Goal: Information Seeking & Learning: Find specific fact

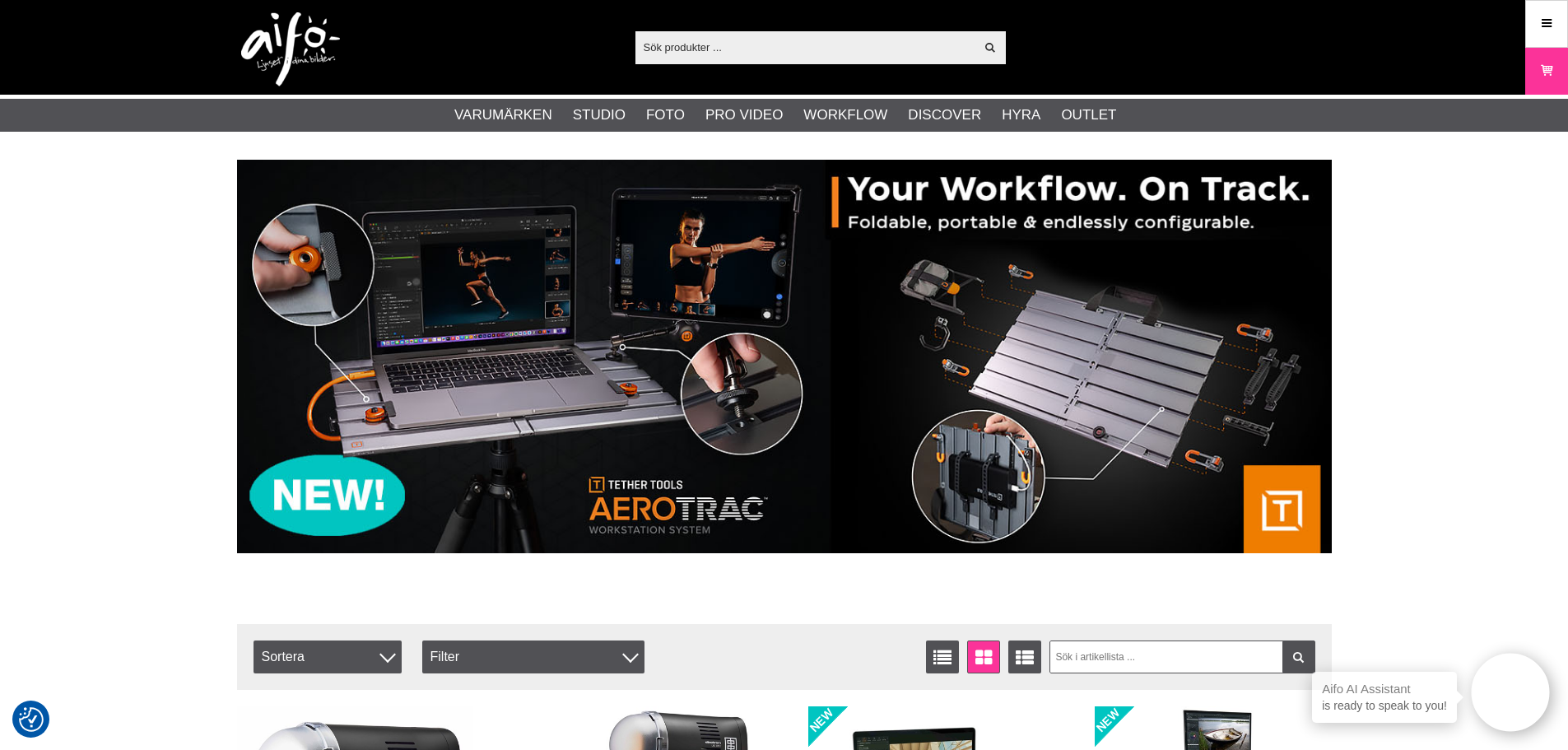
click at [731, 41] on input "text" at bounding box center [806, 47] width 340 height 25
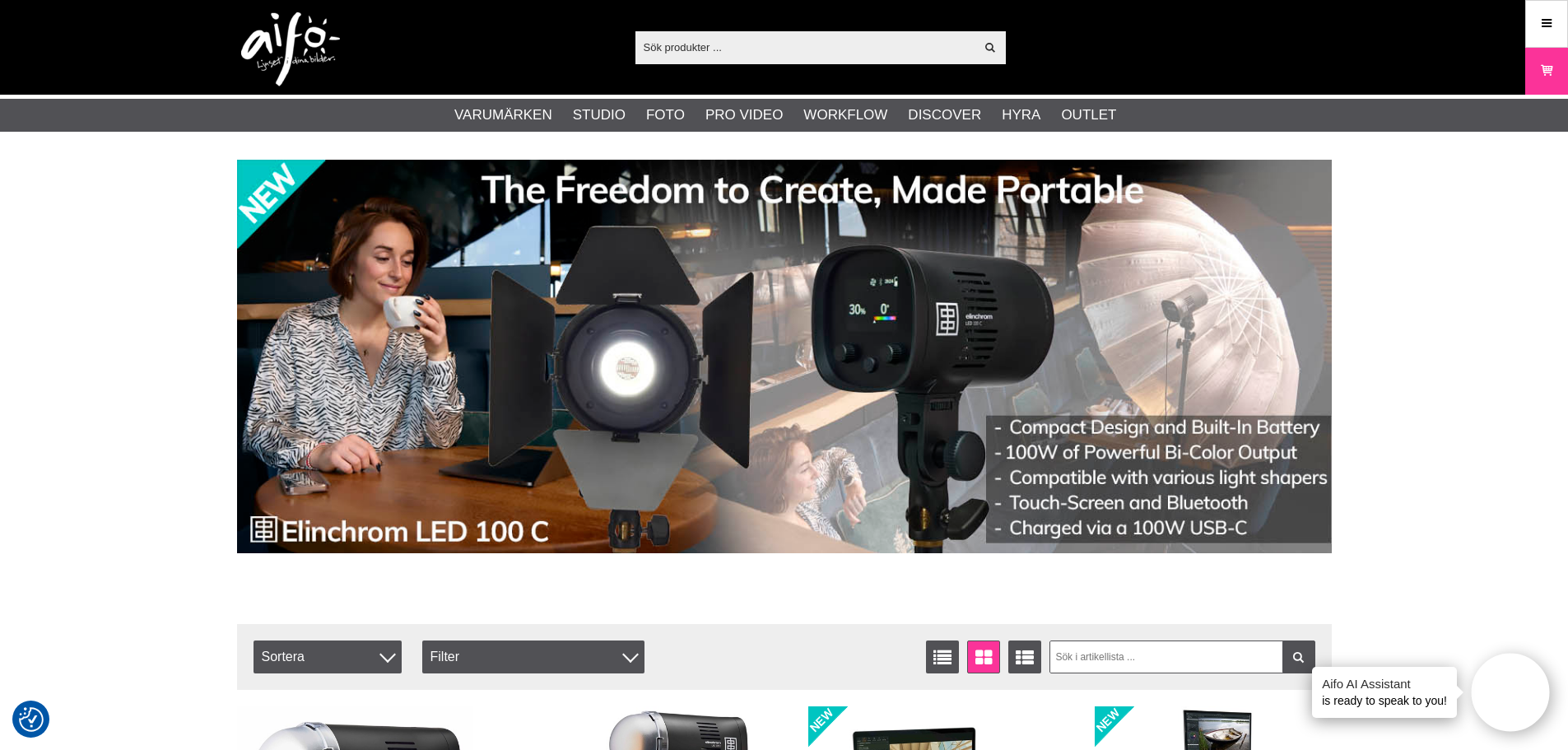
click at [838, 34] on div "Visa alla" at bounding box center [821, 47] width 371 height 33
click at [834, 38] on input "text" at bounding box center [806, 47] width 340 height 25
paste input "Elinchrom Inställningslampa"
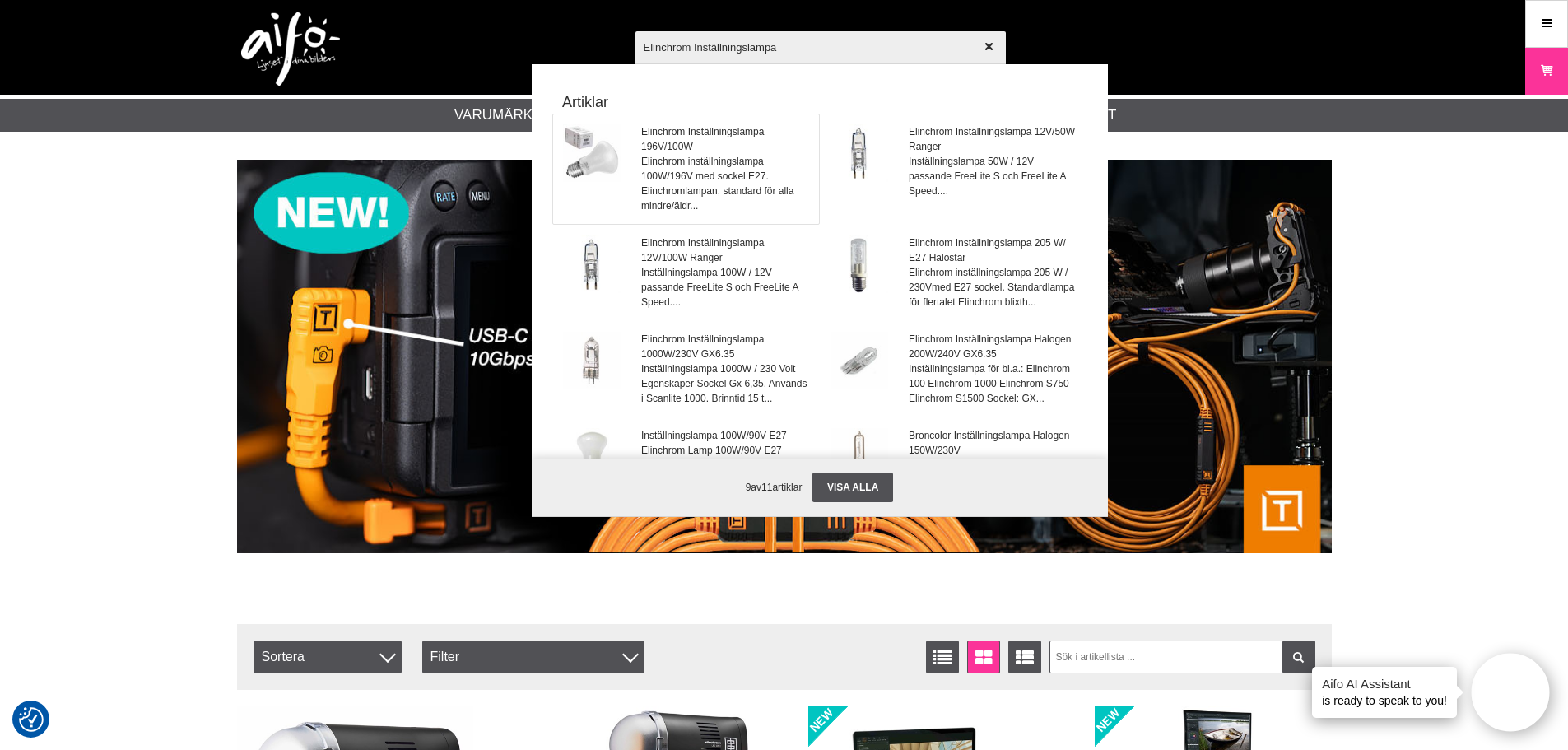
type input "Elinchrom Inställningslampa"
click at [674, 152] on span "Elinchrom Inställningslampa 196V/100W" at bounding box center [725, 138] width 168 height 29
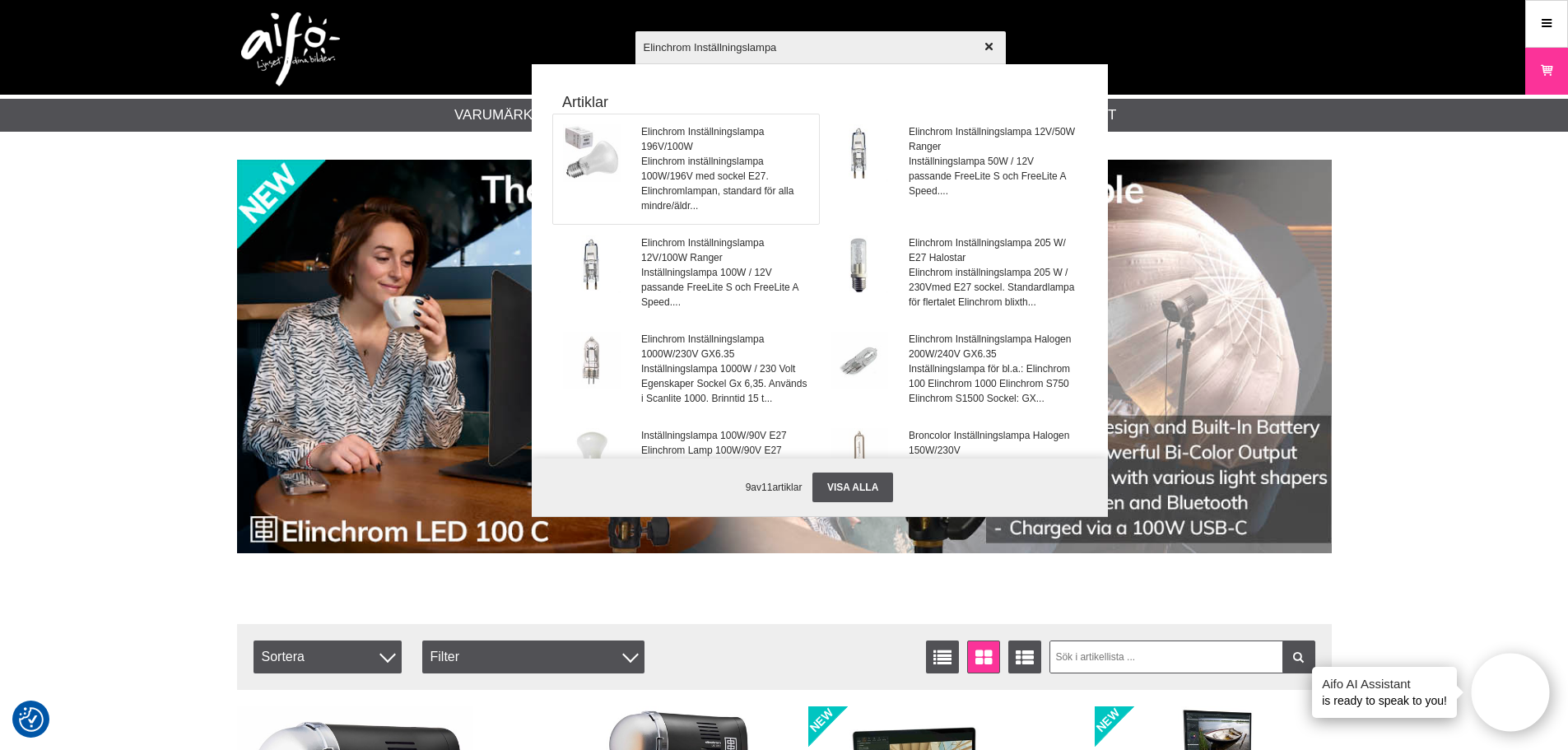
type input "Elinchrom Inställningslampa"
click at [659, 124] on span "Elinchrom Inställningslampa 196V/100W" at bounding box center [725, 138] width 168 height 29
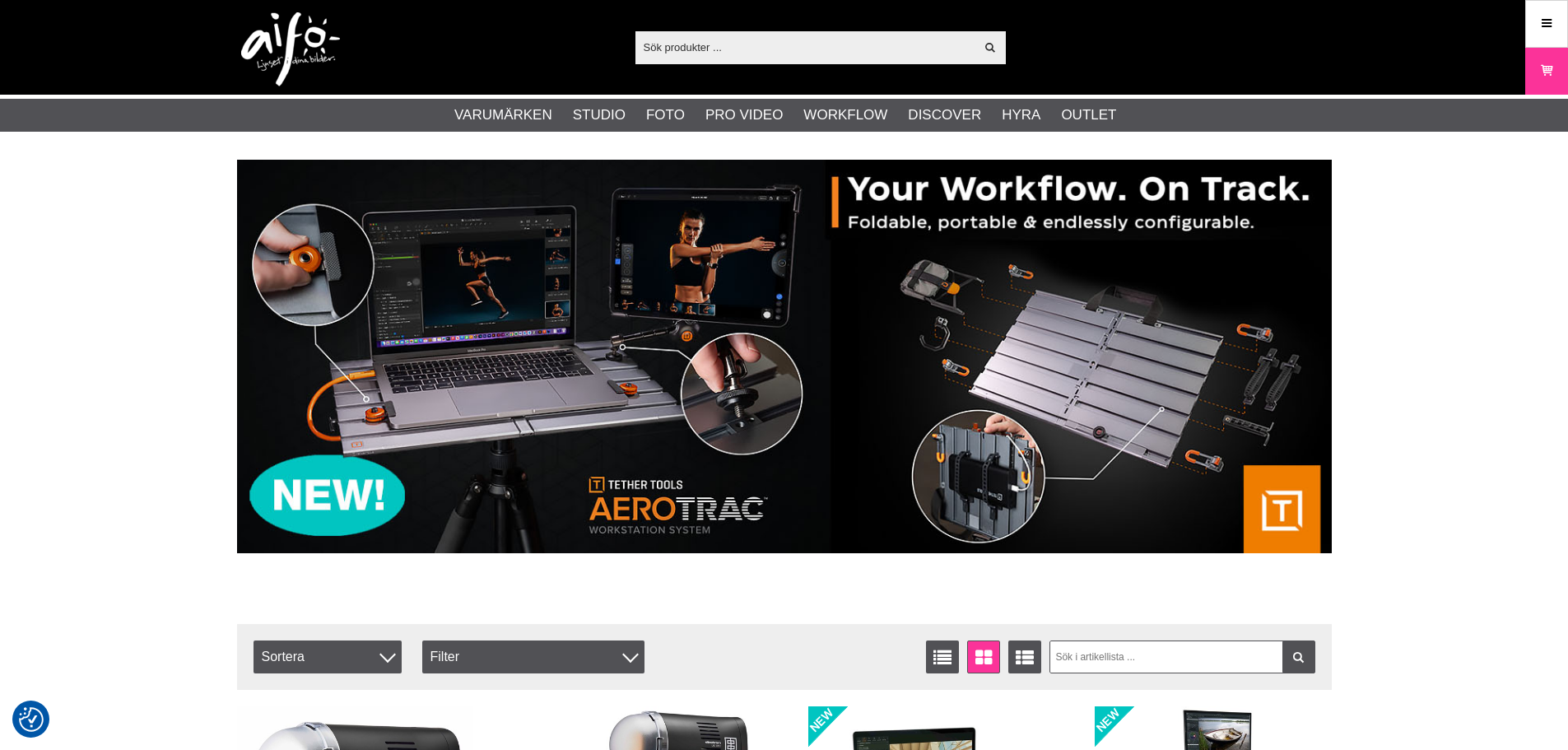
click at [737, 50] on input "text" at bounding box center [806, 47] width 340 height 25
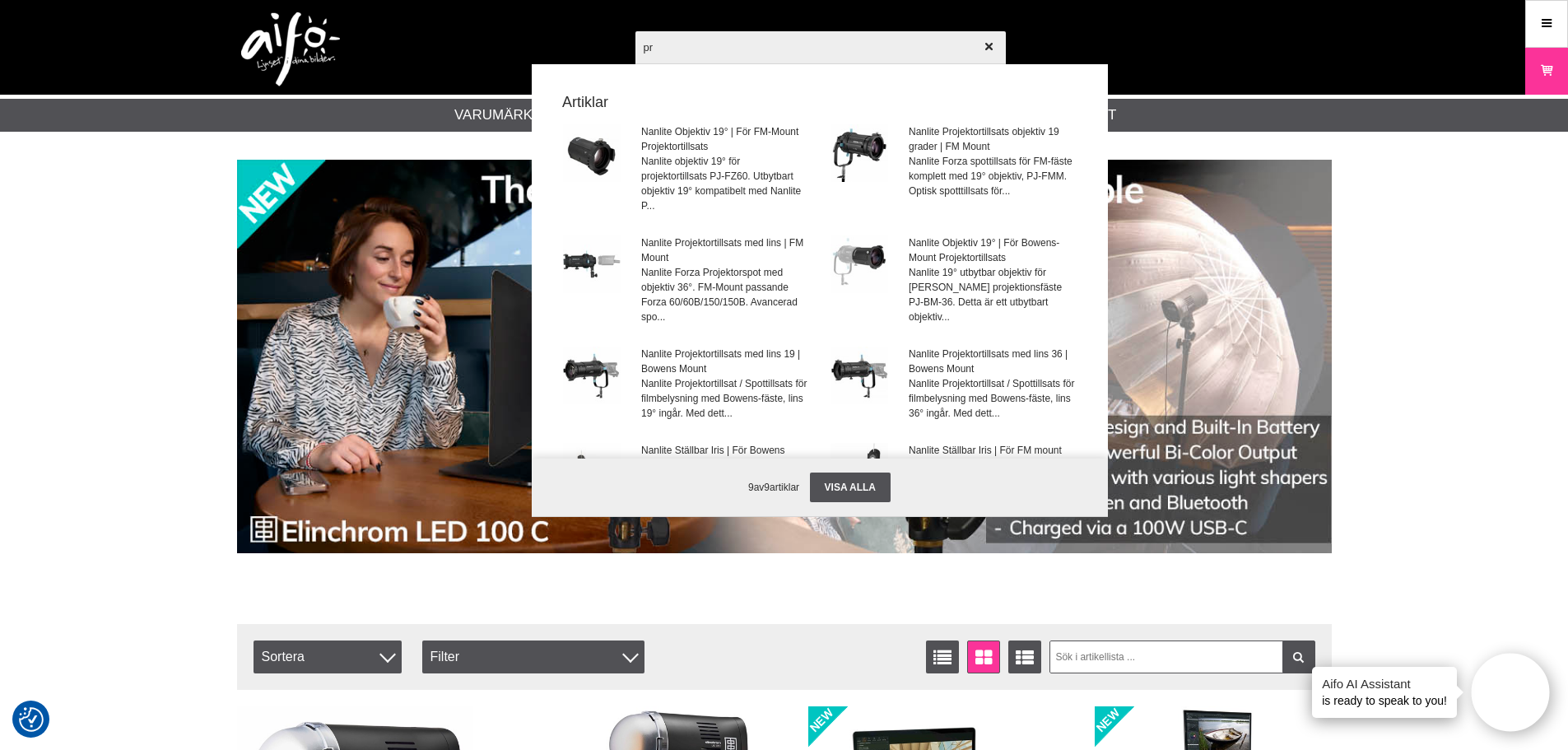
type input "p"
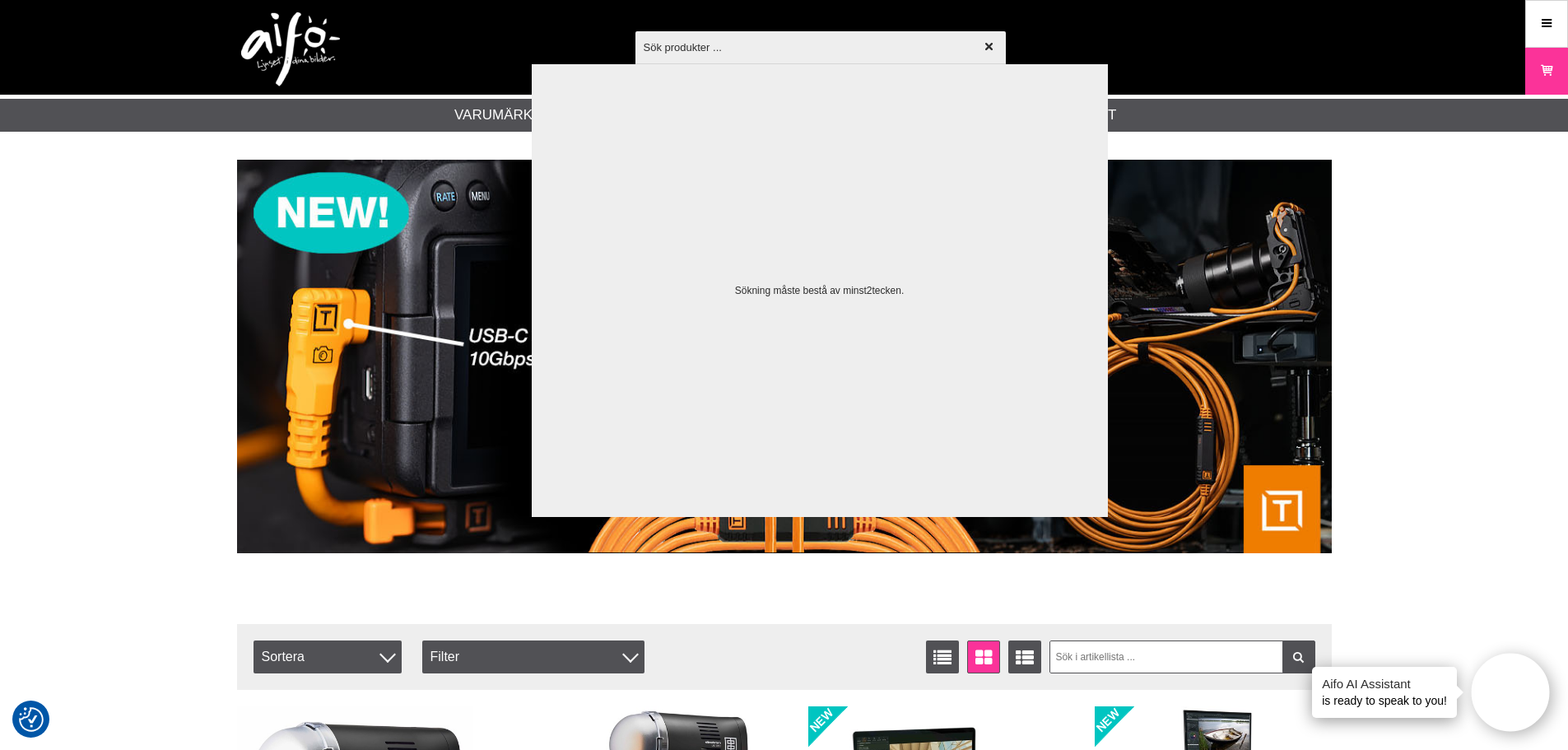
click at [878, 55] on input "text" at bounding box center [821, 46] width 371 height 58
paste input "Elinchrom Inställningslampa 196V/100W"
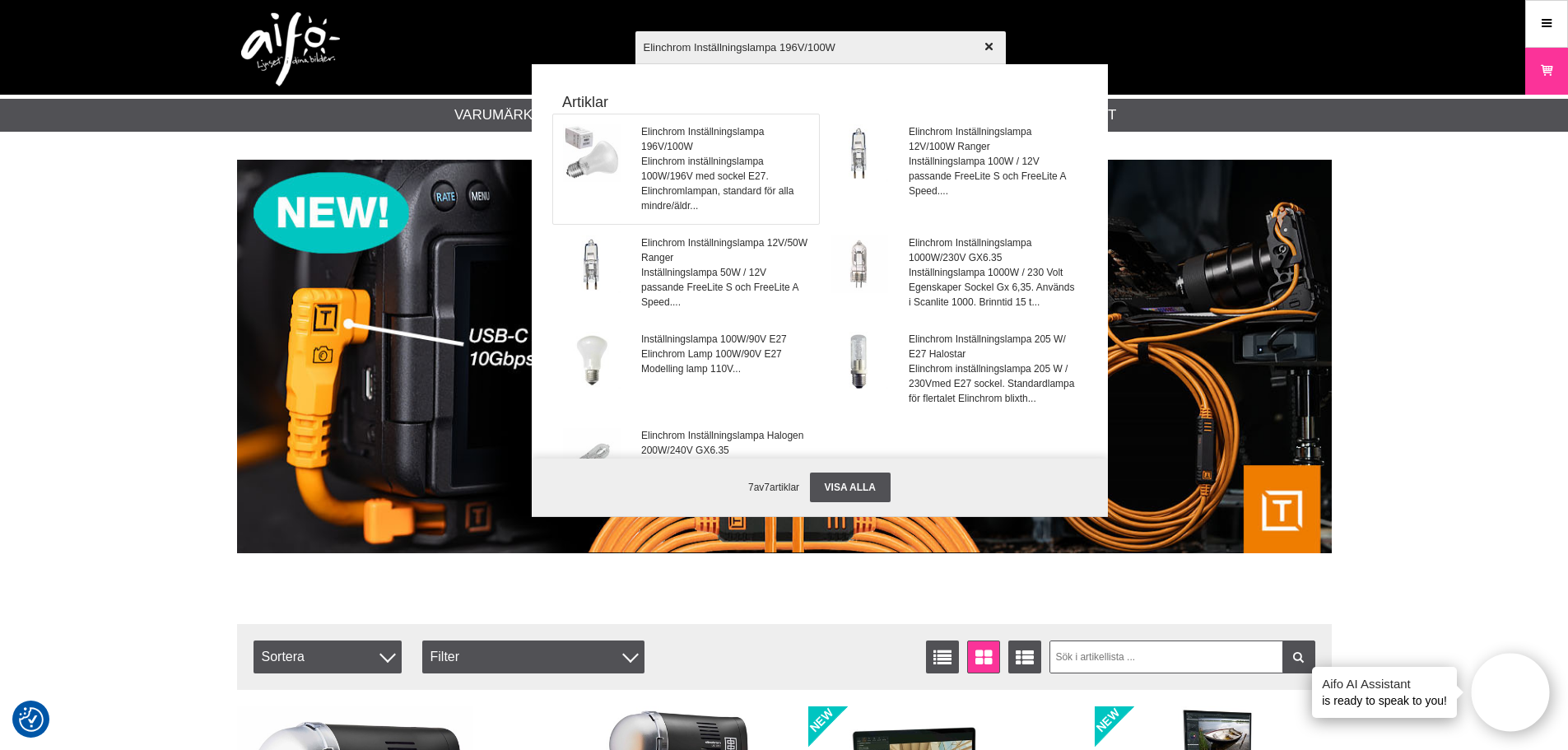
type input "Elinchrom Inställningslampa 196V/100W"
click at [698, 145] on span "Elinchrom Inställningslampa 196V/100W" at bounding box center [725, 138] width 168 height 29
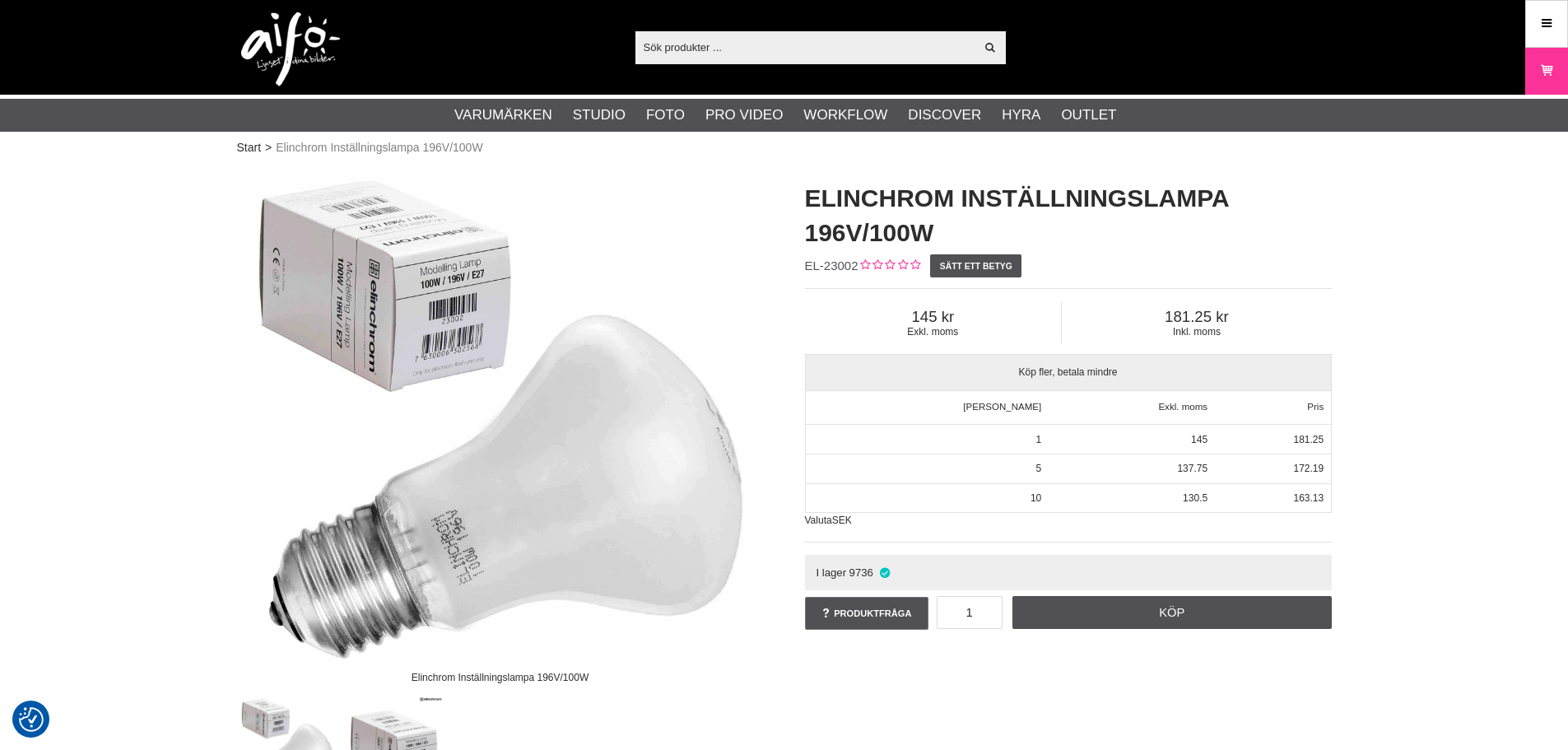
checkbox input "true"
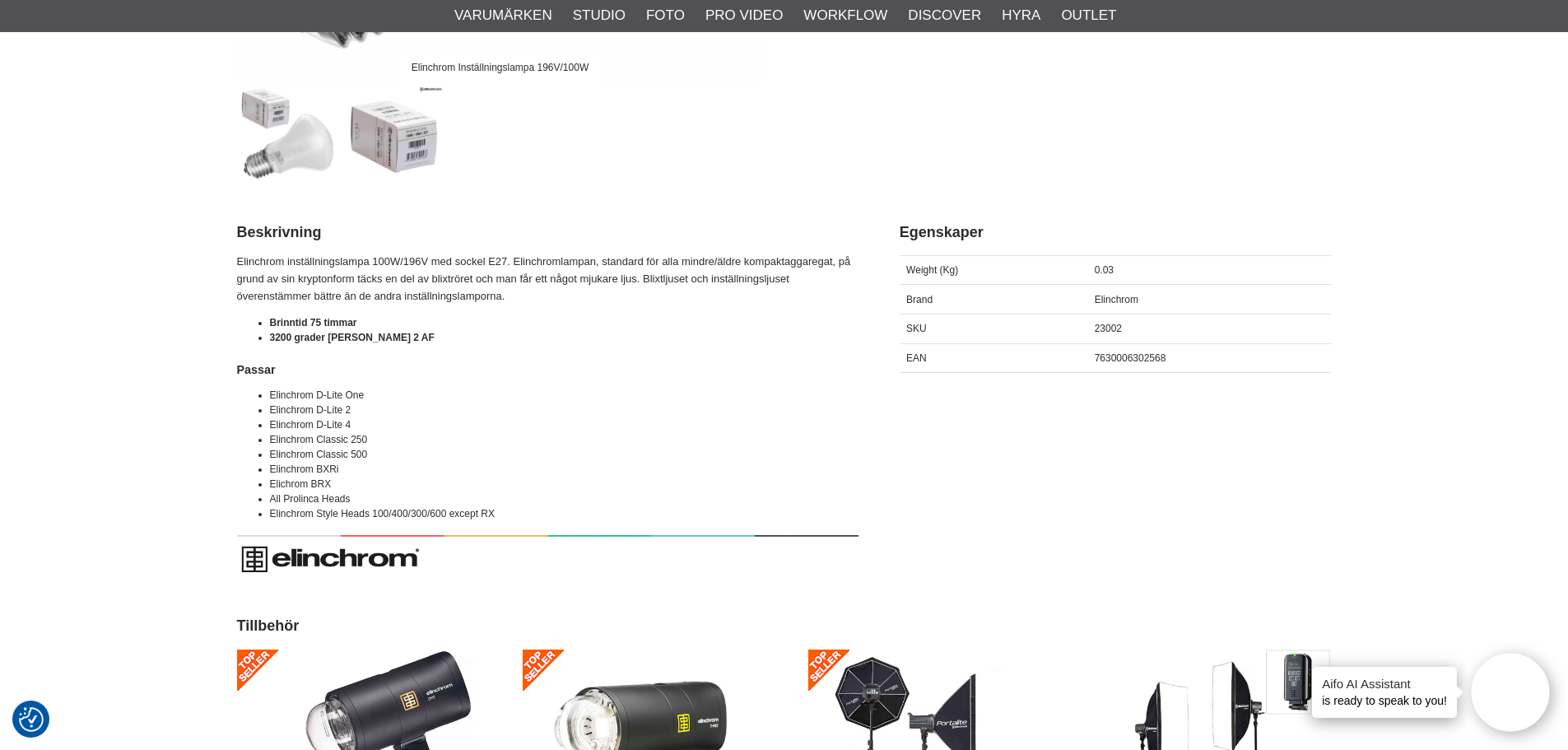
scroll to position [659, 0]
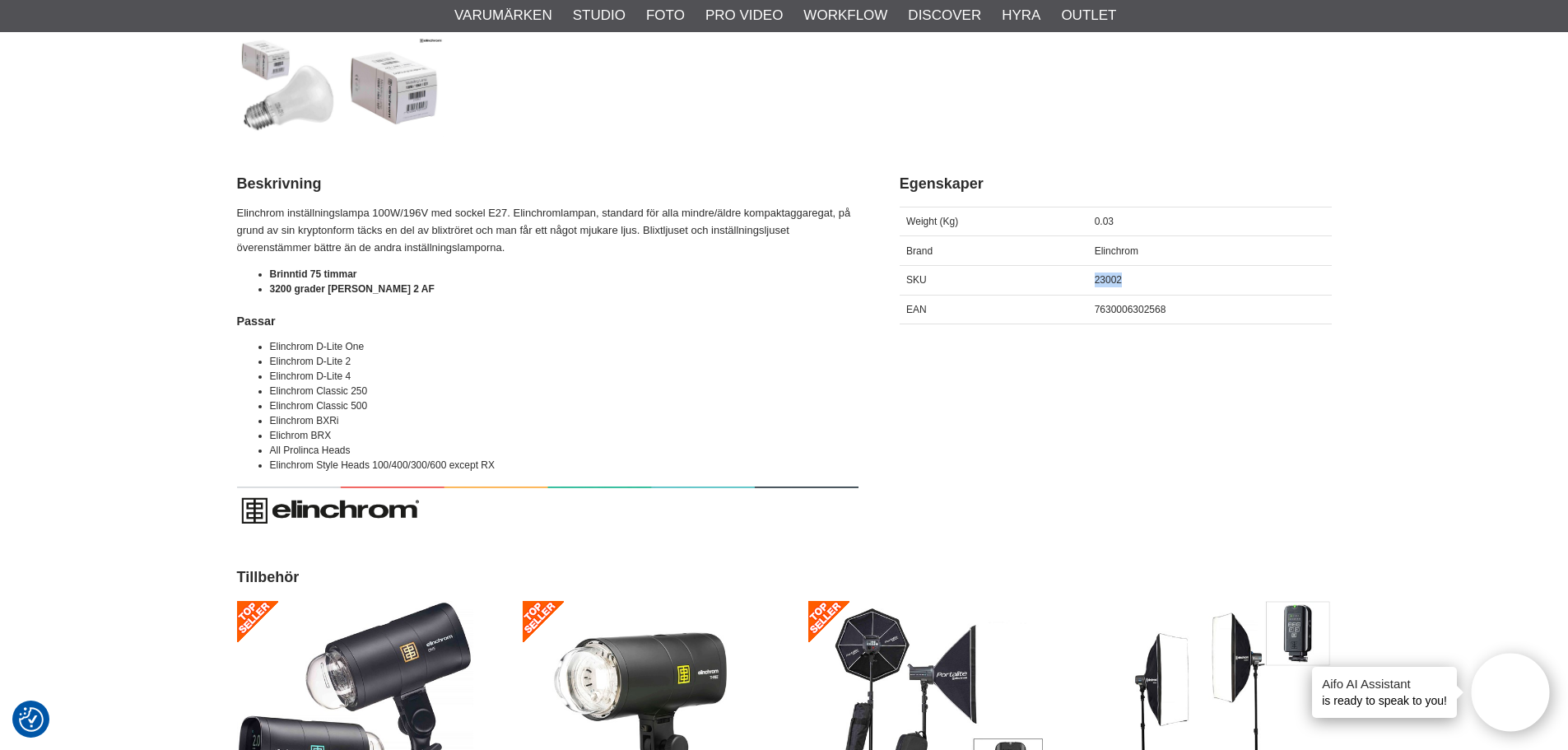
drag, startPoint x: 1093, startPoint y: 278, endPoint x: 1144, endPoint y: 277, distance: 51.0
click at [1144, 277] on div "23002" at bounding box center [1209, 279] width 244 height 29
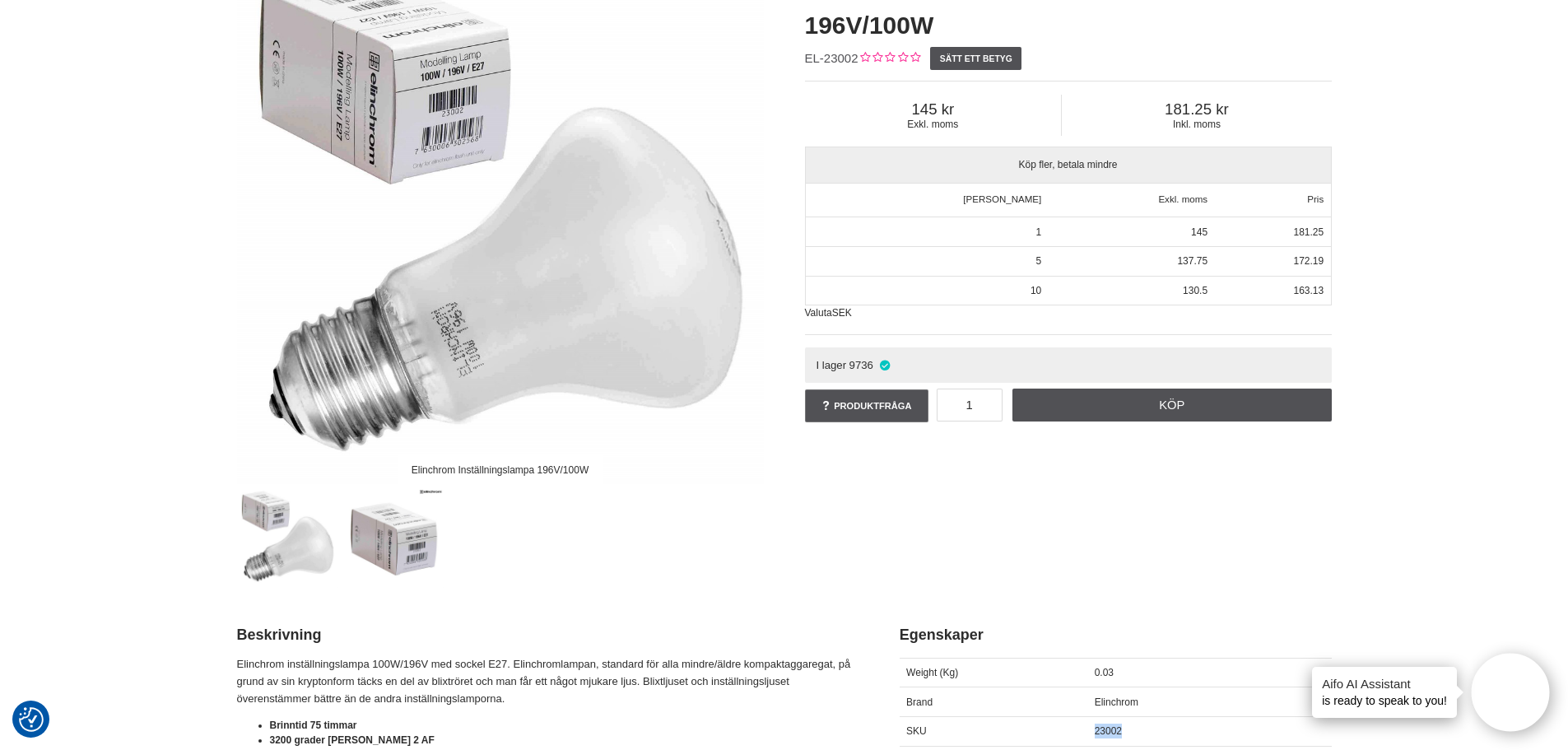
scroll to position [0, 0]
